Goal: Navigation & Orientation: Find specific page/section

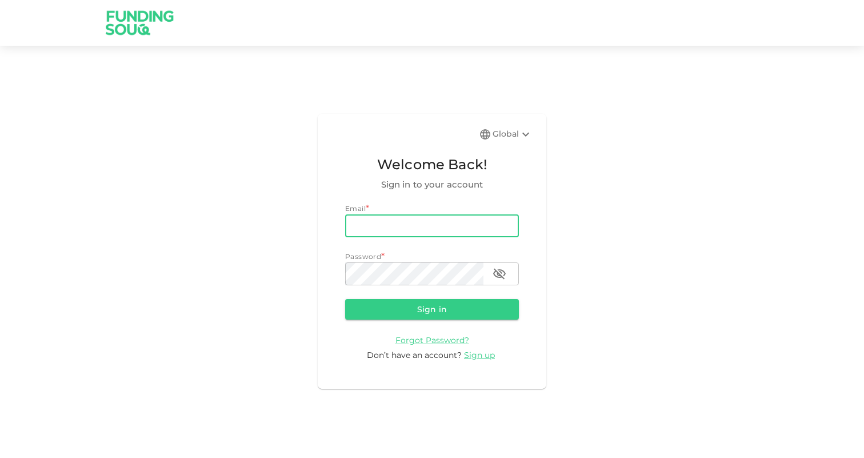
click at [448, 219] on input "email" at bounding box center [432, 225] width 174 height 23
type input "[EMAIL_ADDRESS][DOMAIN_NAME]"
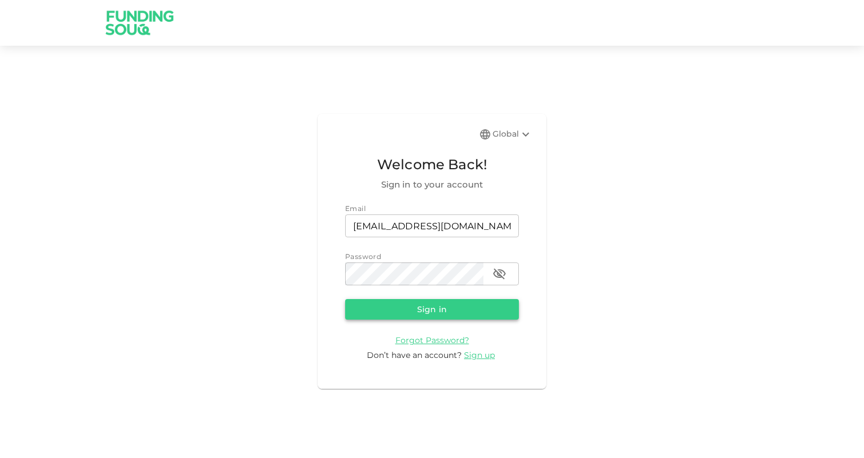
click at [413, 318] on button "Sign in" at bounding box center [432, 309] width 174 height 21
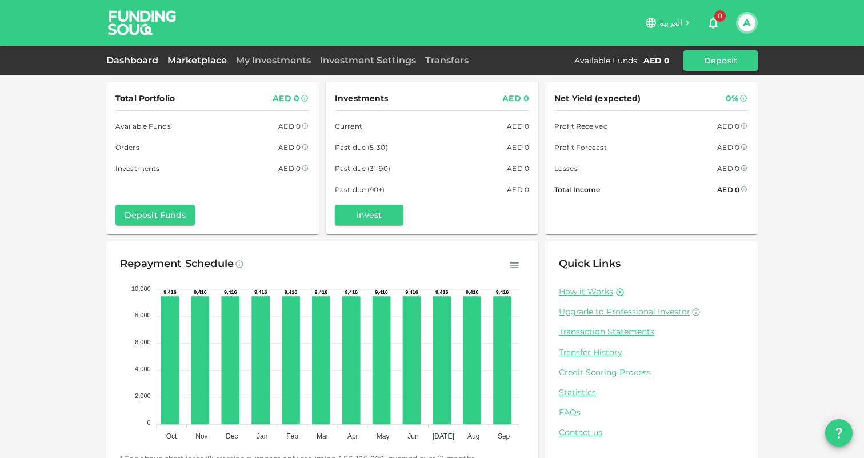
click at [189, 56] on link "Marketplace" at bounding box center [197, 60] width 69 height 11
